Goal: Transaction & Acquisition: Download file/media

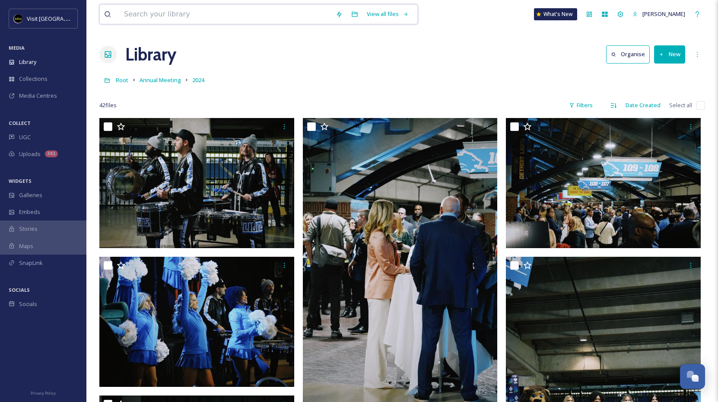
click at [139, 13] on input at bounding box center [226, 14] width 212 height 19
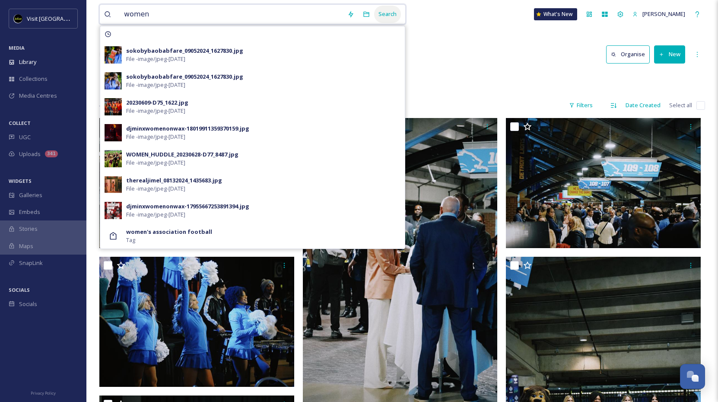
type input "women"
click at [376, 18] on div "Search" at bounding box center [387, 14] width 27 height 17
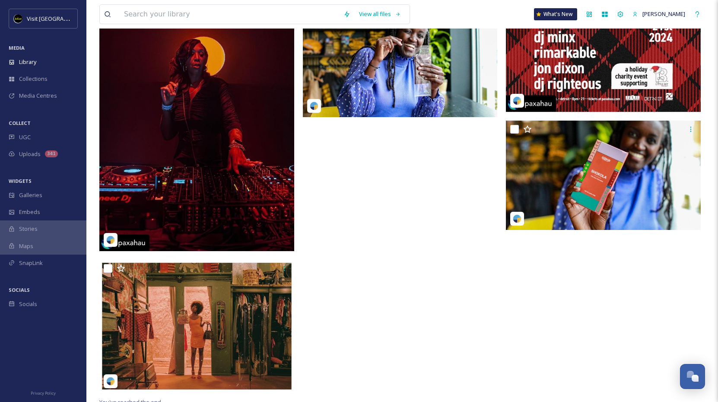
scroll to position [235, 0]
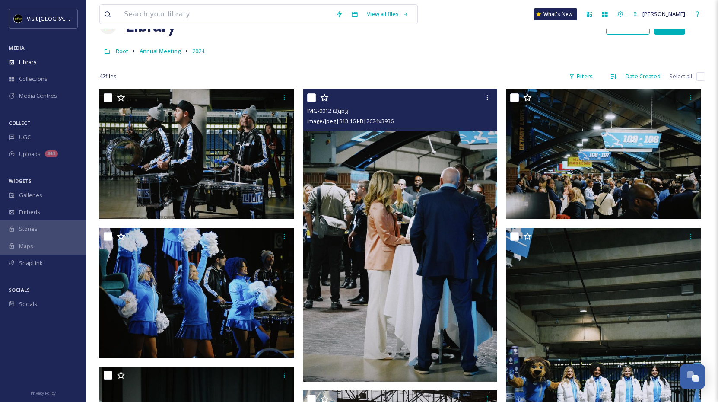
scroll to position [31, 0]
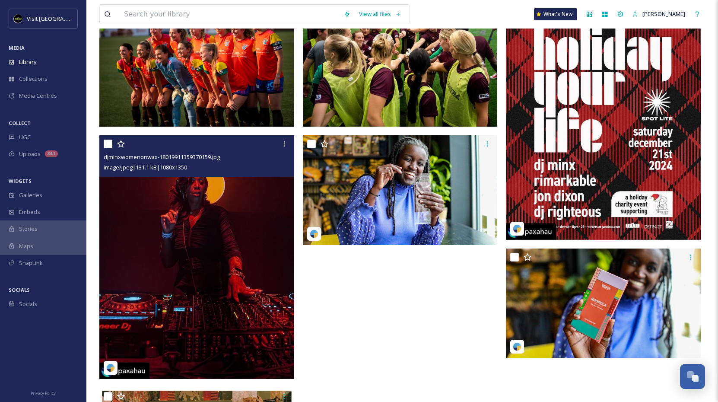
click at [196, 250] on img at bounding box center [196, 256] width 195 height 243
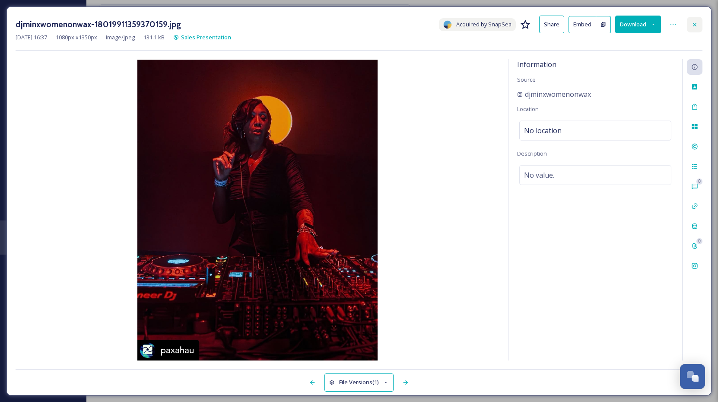
click at [695, 27] on icon at bounding box center [694, 24] width 7 height 7
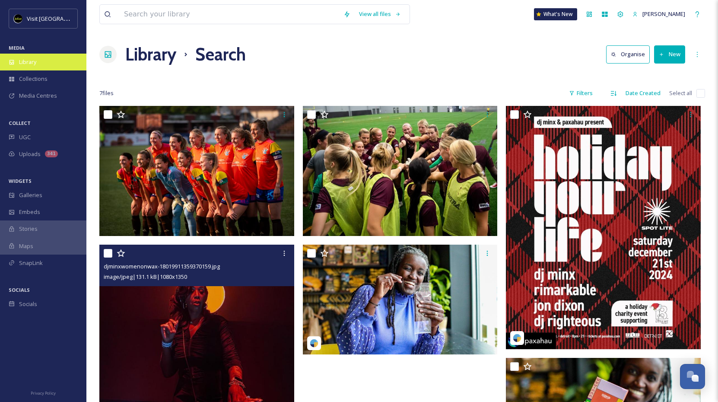
click at [39, 66] on div "Library" at bounding box center [43, 62] width 86 height 17
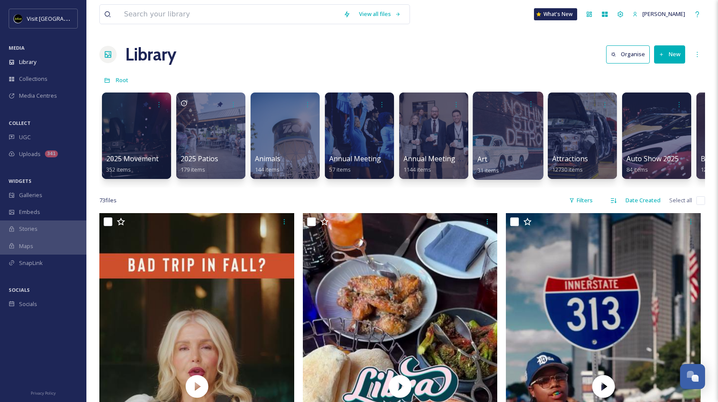
click at [498, 141] on div at bounding box center [507, 136] width 70 height 88
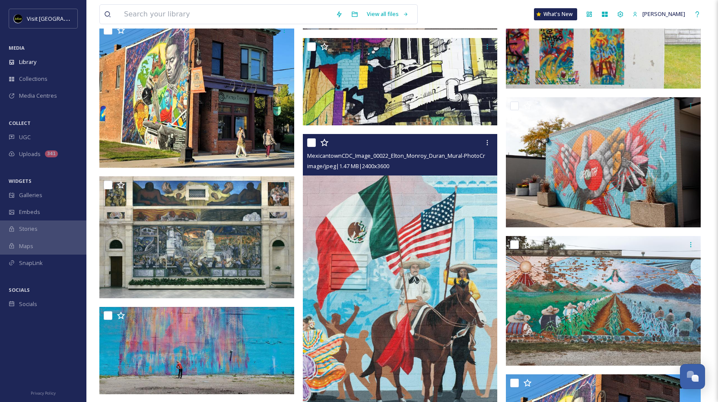
scroll to position [401, 0]
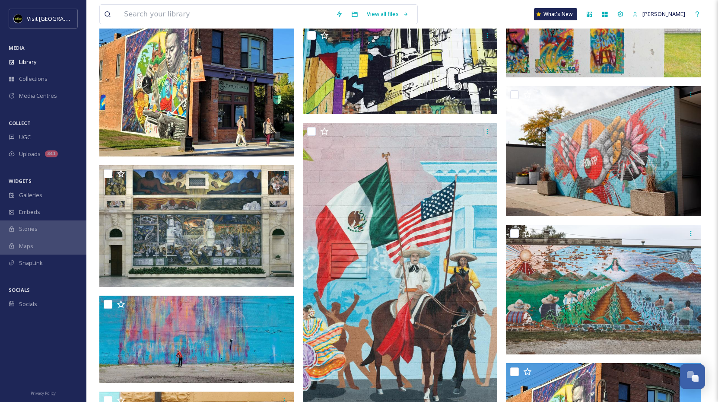
click at [44, 66] on div "Library" at bounding box center [43, 62] width 86 height 17
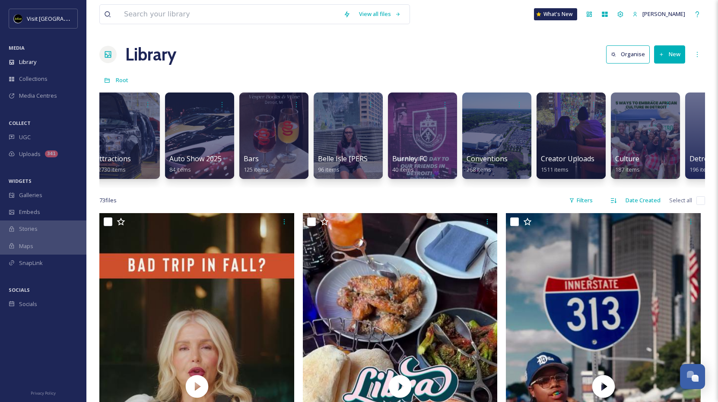
scroll to position [0, 462]
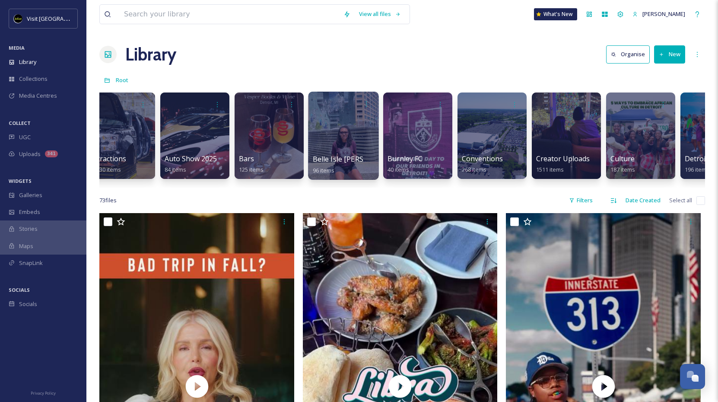
click at [358, 139] on div at bounding box center [343, 136] width 70 height 88
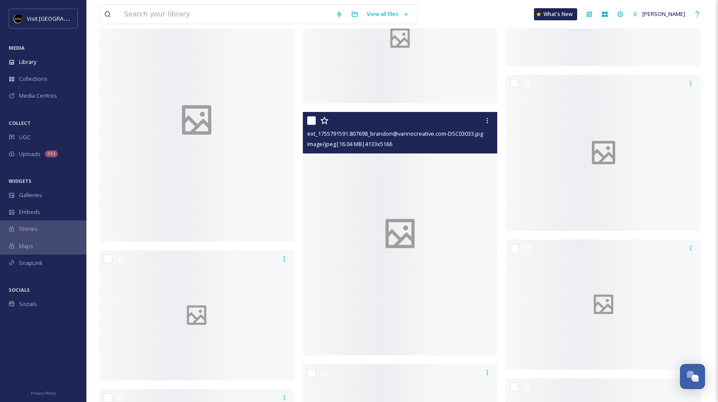
scroll to position [1605, 0]
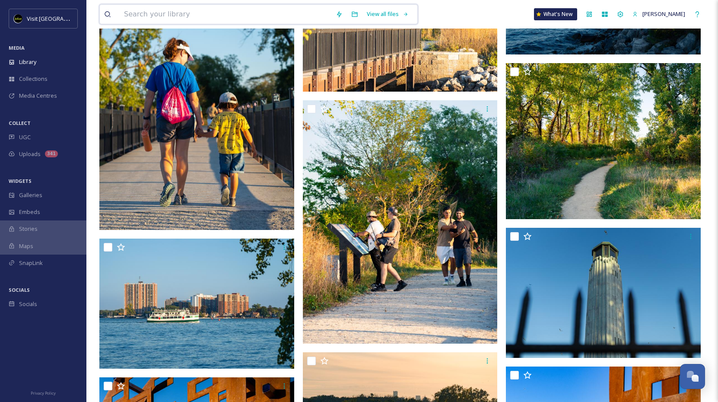
click at [193, 13] on input at bounding box center [226, 14] width 212 height 19
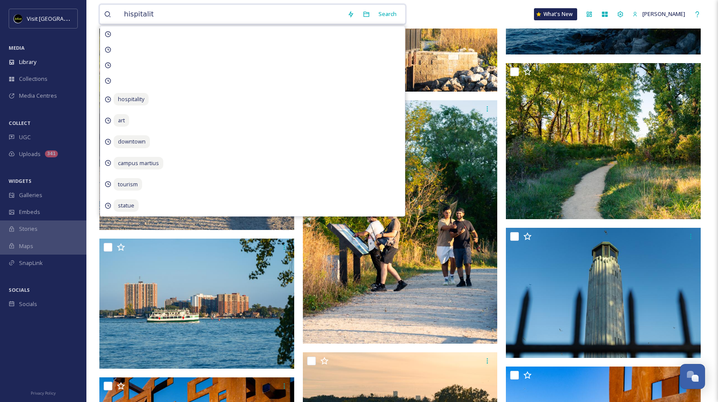
type input "hispitality"
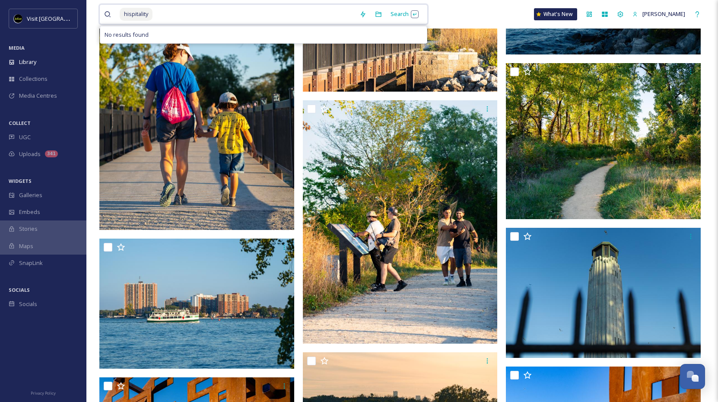
click at [130, 15] on span "hispitality" at bounding box center [136, 14] width 33 height 13
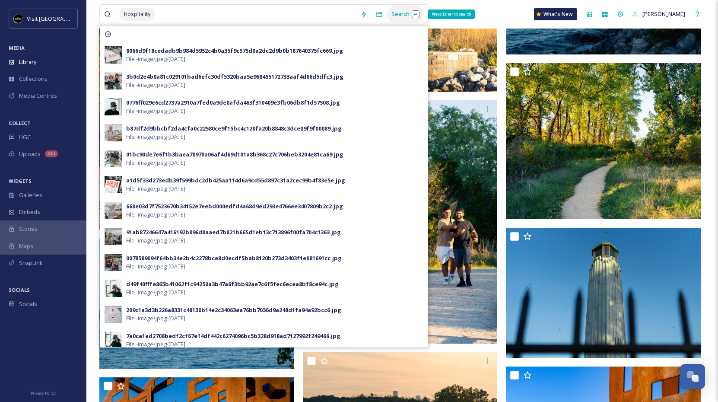
click at [393, 13] on div "Search Press Enter to search" at bounding box center [405, 14] width 37 height 17
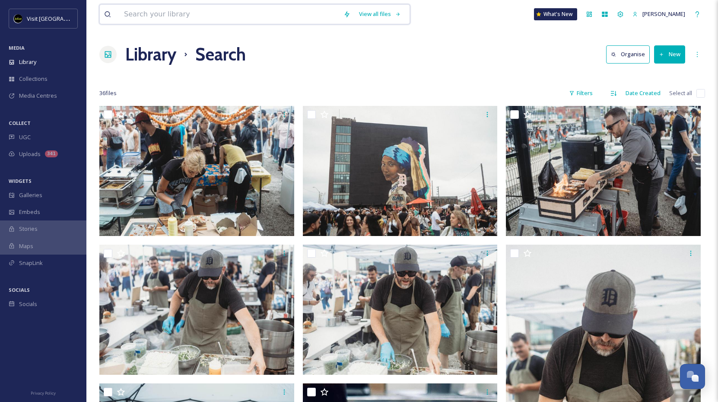
click at [324, 13] on input at bounding box center [229, 14] width 219 height 19
click at [376, 17] on div "Search" at bounding box center [379, 14] width 27 height 17
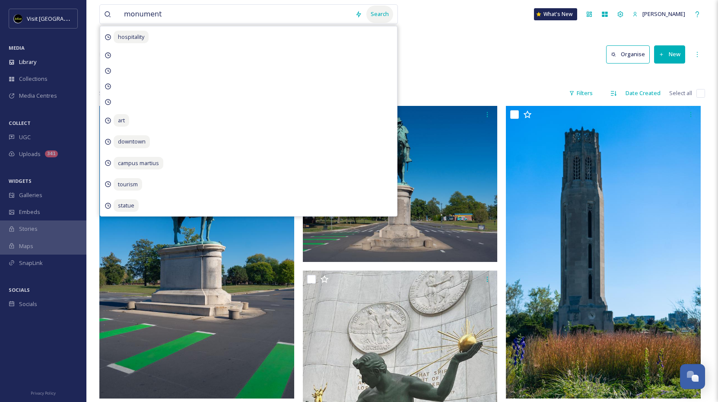
click at [373, 14] on div "Search" at bounding box center [379, 14] width 27 height 17
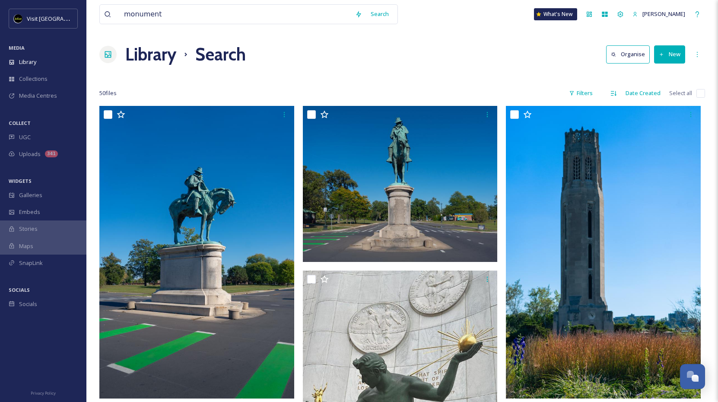
click at [437, 47] on div "Library Search Organise New" at bounding box center [401, 54] width 605 height 26
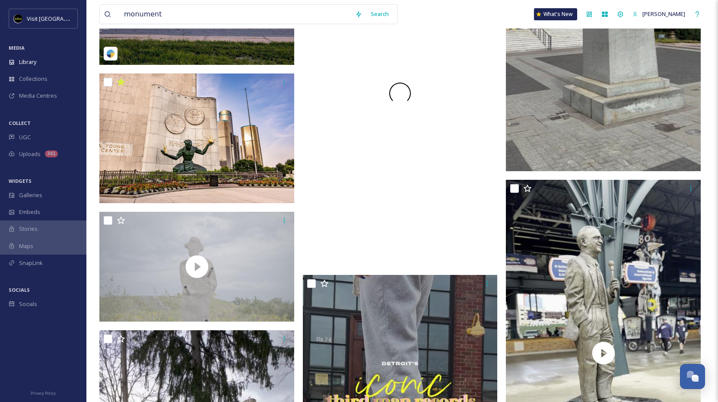
scroll to position [1647, 0]
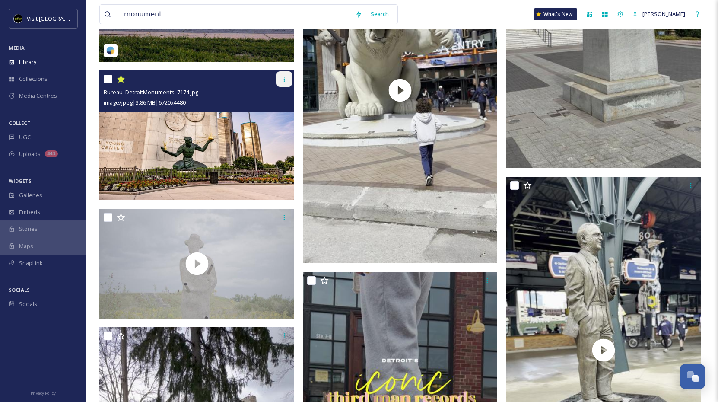
click at [282, 77] on icon at bounding box center [284, 79] width 7 height 7
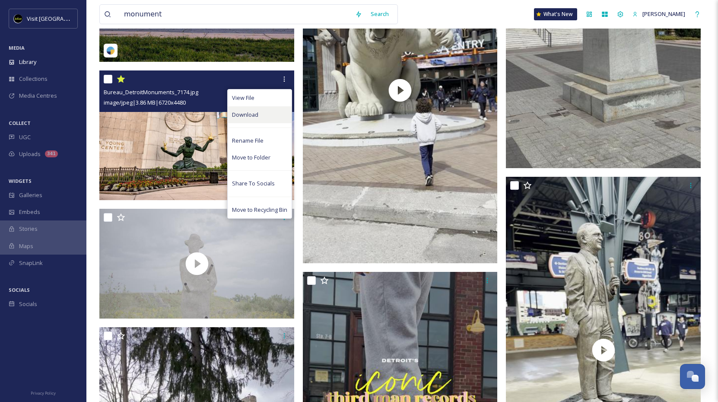
click at [256, 114] on span "Download" at bounding box center [245, 115] width 26 height 8
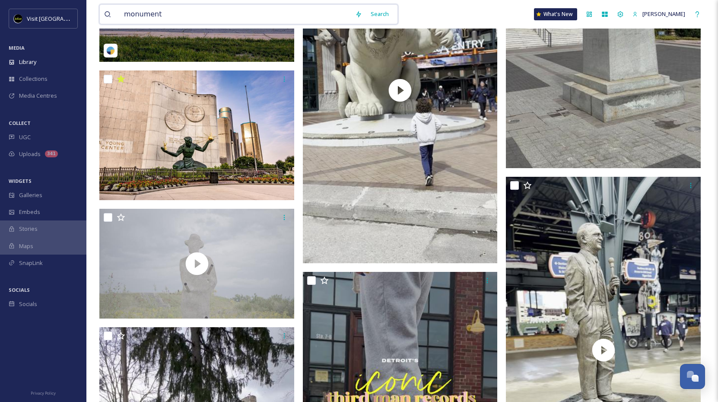
click at [255, 11] on input "monument" at bounding box center [235, 14] width 231 height 19
type input "m"
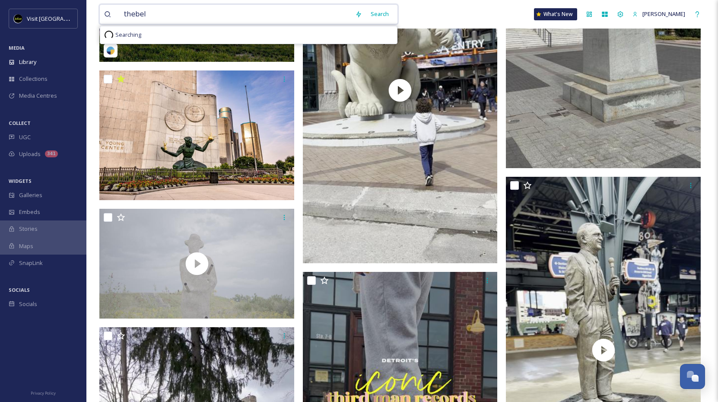
type input "thebelt"
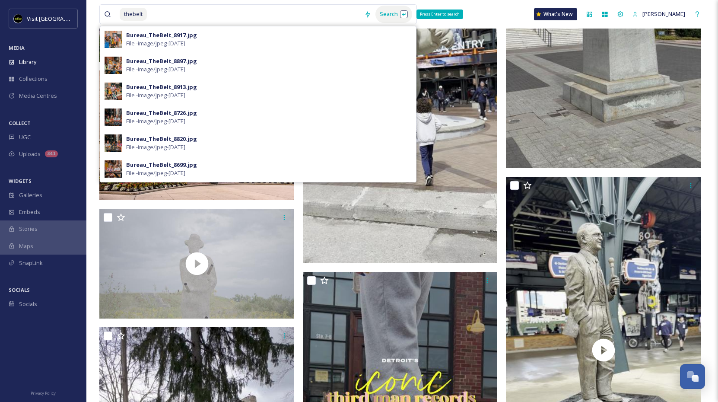
click at [377, 14] on div "Search Press Enter to search" at bounding box center [393, 14] width 37 height 17
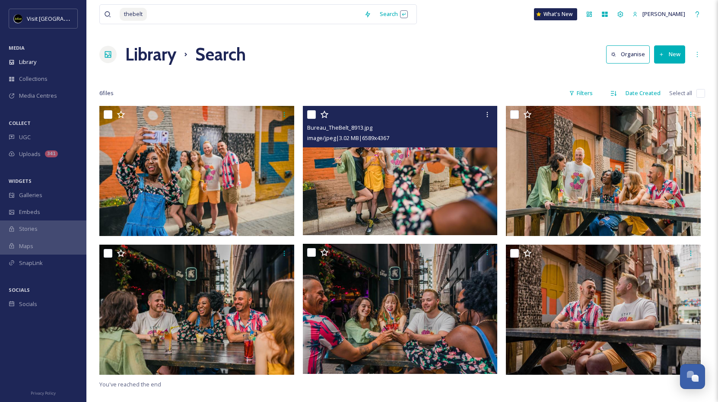
scroll to position [106, 0]
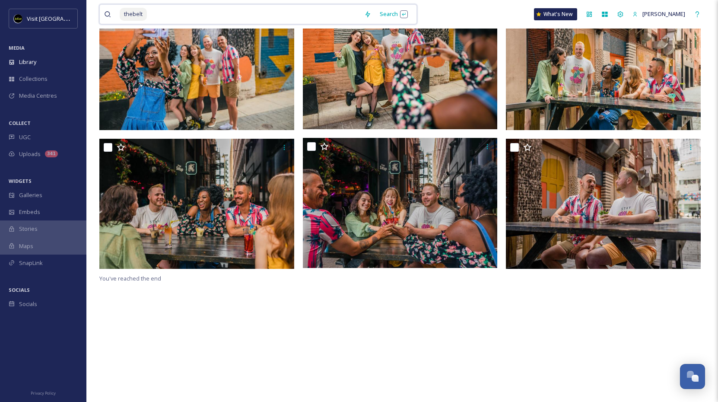
click at [168, 9] on input at bounding box center [254, 14] width 212 height 19
type input "t"
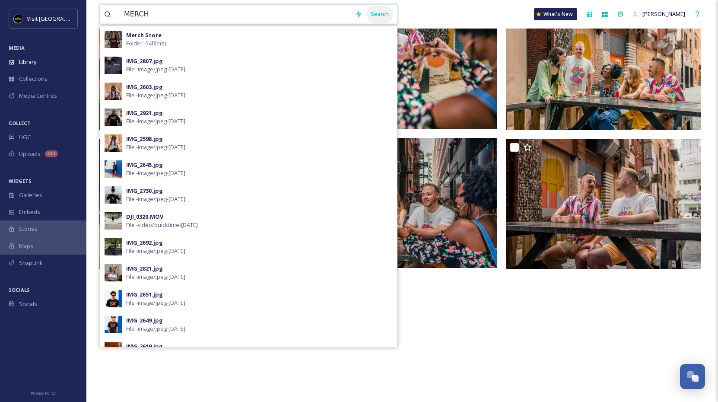
type input "MERCH"
click at [374, 13] on div "Search" at bounding box center [379, 14] width 27 height 17
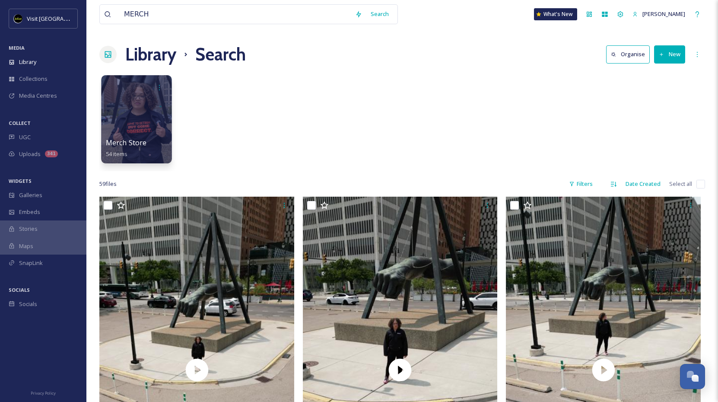
click at [159, 130] on div at bounding box center [136, 119] width 70 height 88
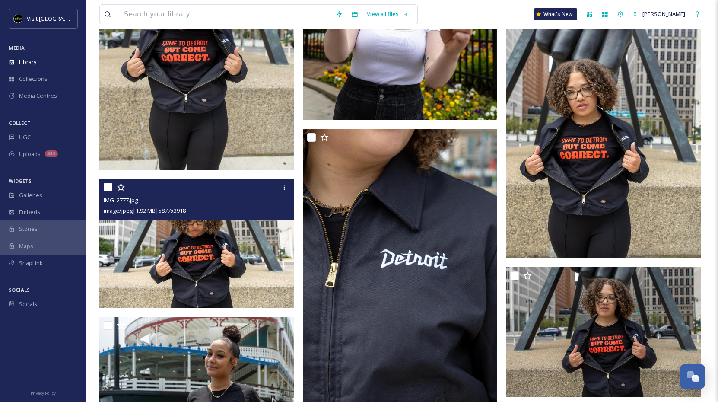
scroll to position [1386, 0]
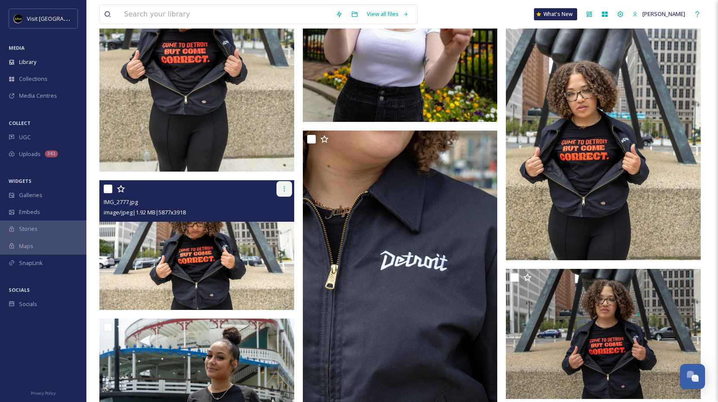
click at [281, 189] on icon at bounding box center [284, 188] width 7 height 7
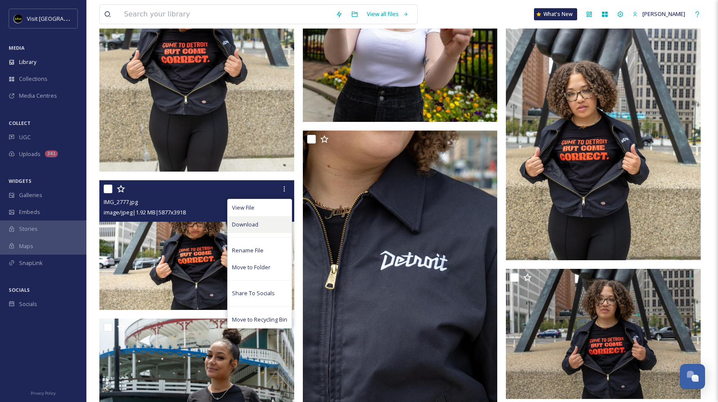
click at [239, 222] on span "Download" at bounding box center [245, 224] width 26 height 8
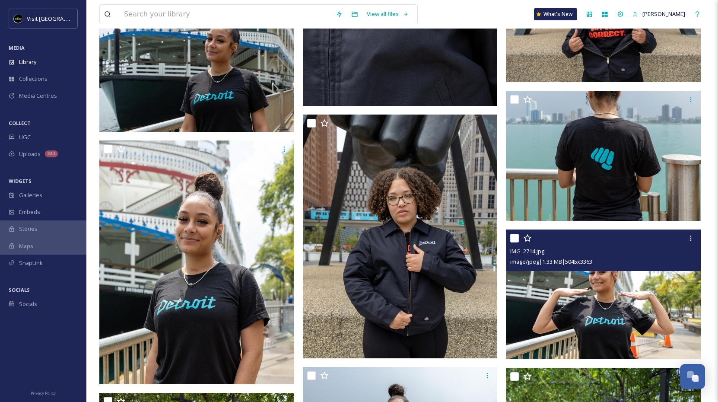
scroll to position [1696, 0]
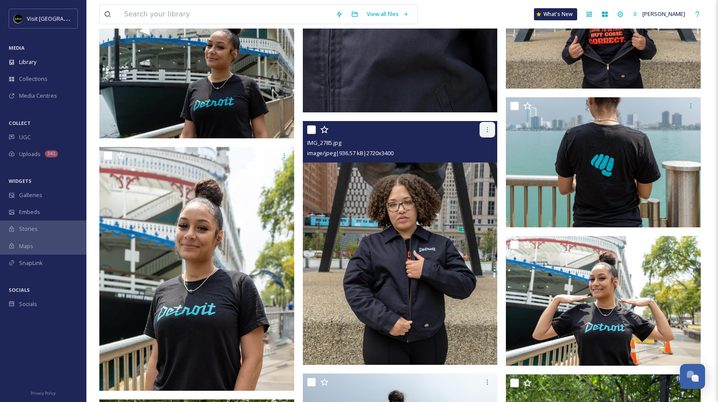
click at [488, 131] on icon at bounding box center [487, 129] width 7 height 7
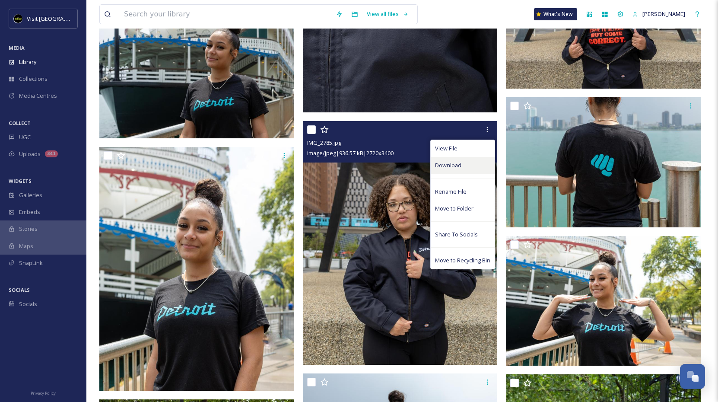
click at [461, 163] on div "Download" at bounding box center [462, 165] width 64 height 17
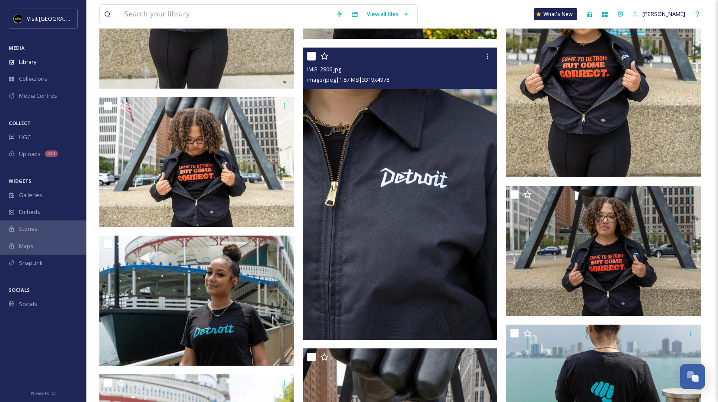
scroll to position [1464, 0]
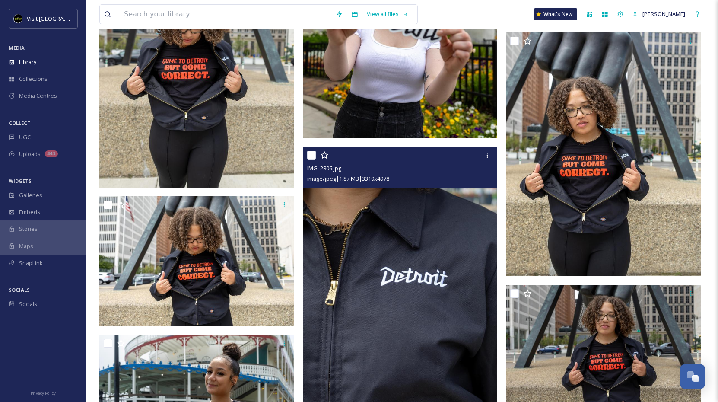
scroll to position [1372, 0]
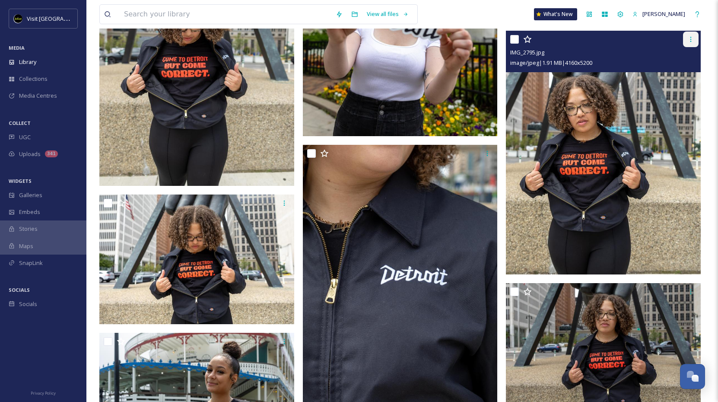
click at [690, 41] on icon at bounding box center [690, 39] width 1 height 5
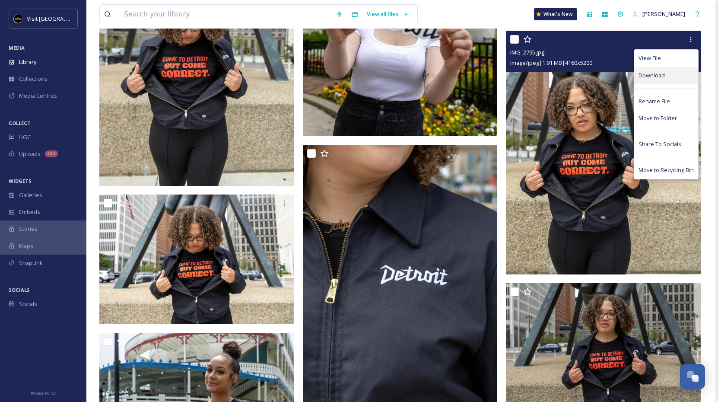
click at [638, 73] on span "Download" at bounding box center [651, 75] width 26 height 8
